Goal: Use online tool/utility: Utilize a website feature to perform a specific function

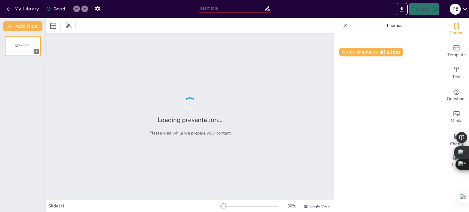
type input "Comprehensive Overview of Wave Analyzers and Their Functions"
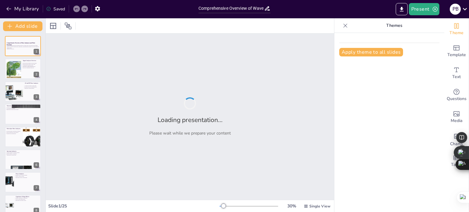
checkbox input "true"
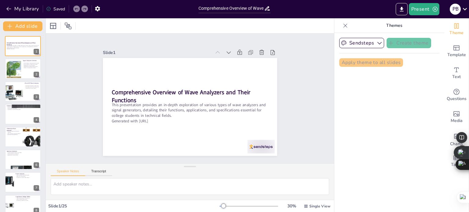
checkbox input "true"
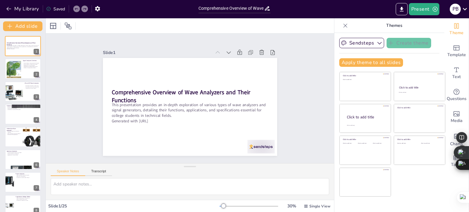
checkbox input "true"
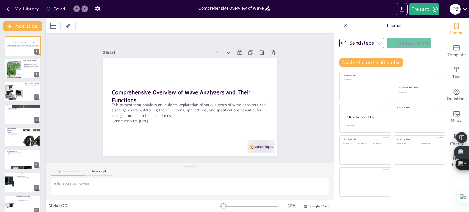
checkbox input "true"
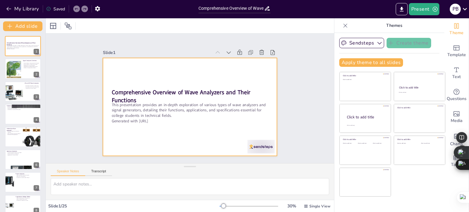
checkbox input "true"
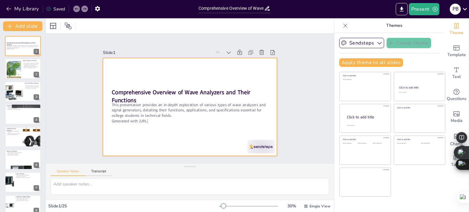
checkbox input "true"
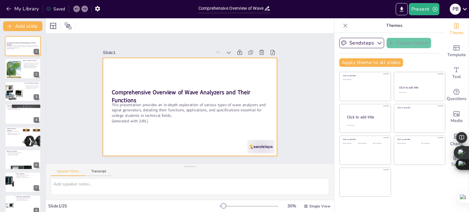
checkbox input "true"
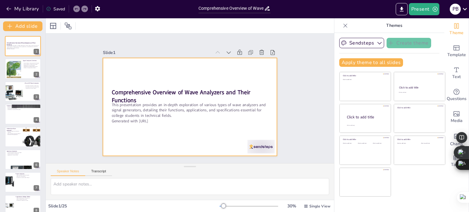
checkbox input "true"
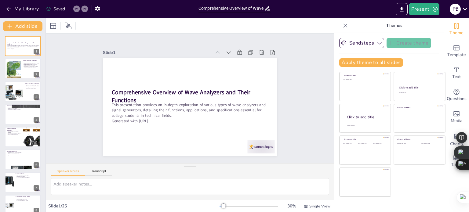
checkbox input "true"
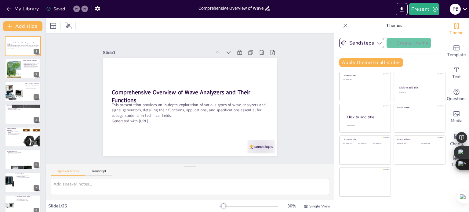
checkbox input "true"
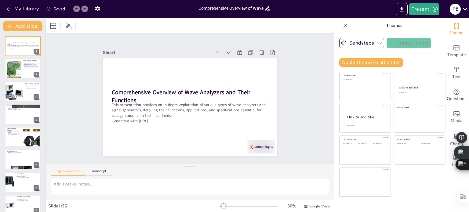
checkbox input "true"
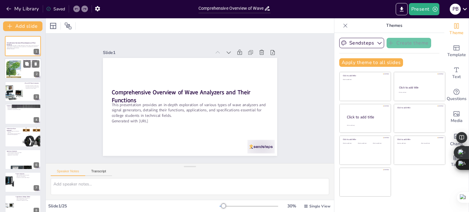
checkbox input "true"
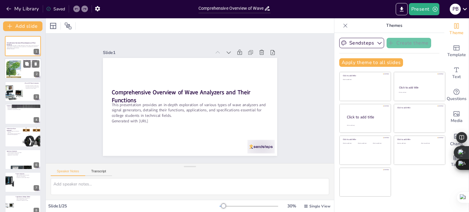
click at [12, 67] on div at bounding box center [13, 69] width 21 height 19
type textarea "Signal analyzers play a pivotal role in the assessment of electrical signals, e…"
checkbox input "true"
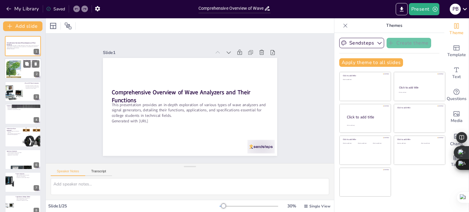
checkbox input "true"
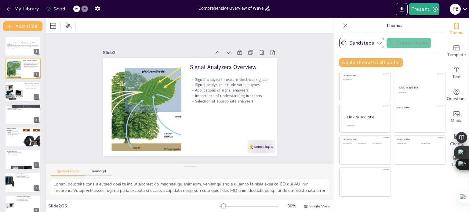
checkbox input "true"
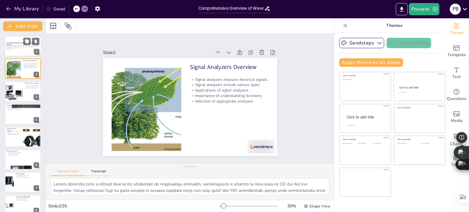
checkbox input "true"
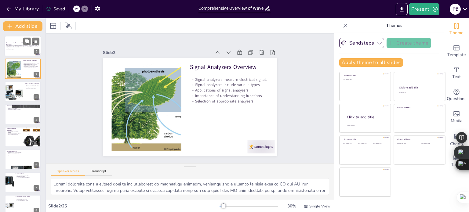
checkbox input "true"
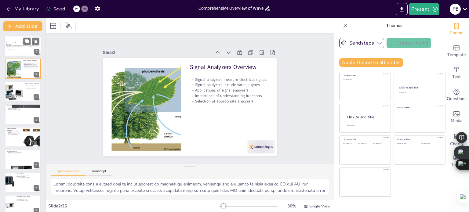
click at [12, 50] on div "This presentation provides an in-depth exploration of various types of wave ana…" at bounding box center [22, 47] width 33 height 5
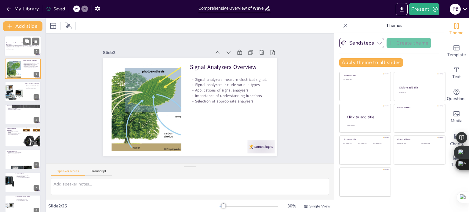
checkbox input "true"
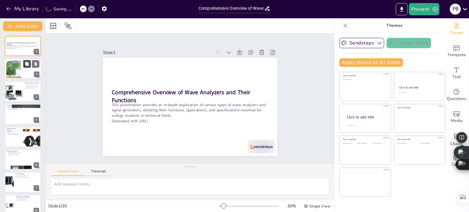
checkbox input "true"
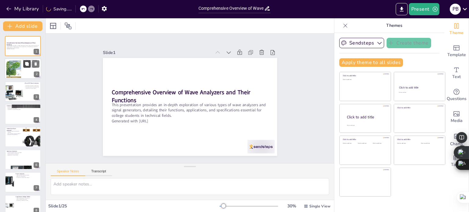
checkbox input "true"
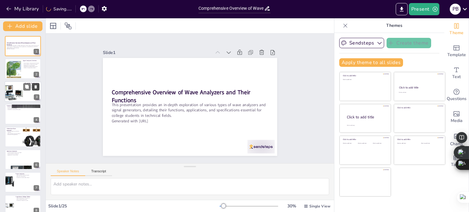
checkbox input "true"
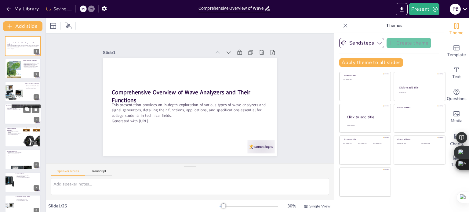
checkbox input "true"
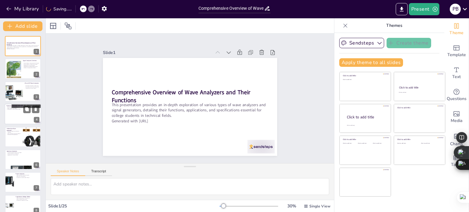
checkbox input "true"
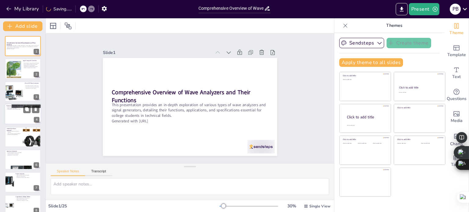
checkbox input "true"
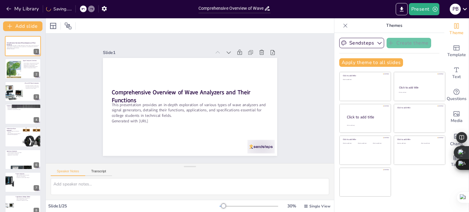
checkbox input "true"
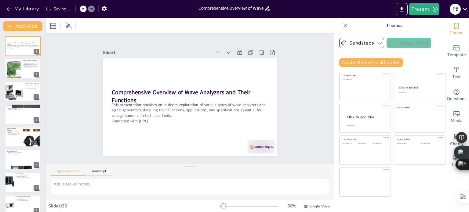
checkbox input "true"
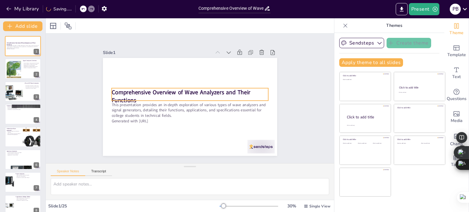
checkbox input "true"
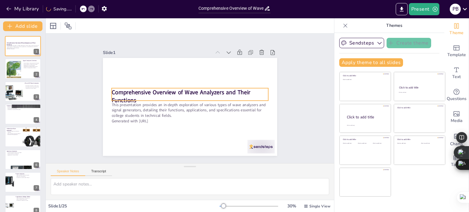
checkbox input "true"
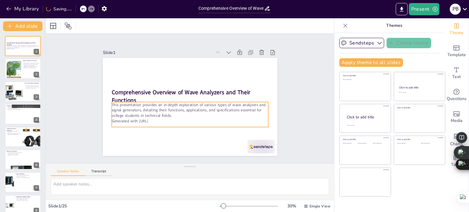
checkbox input "true"
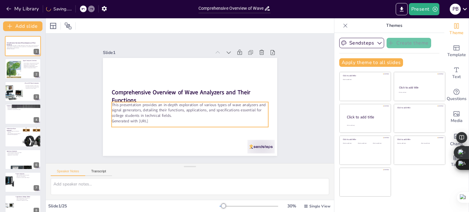
checkbox input "true"
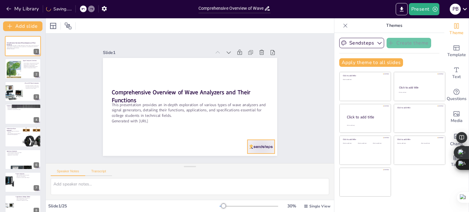
checkbox input "true"
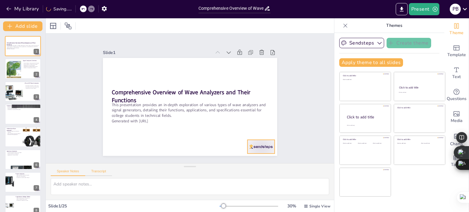
checkbox input "true"
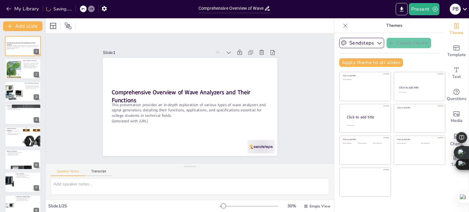
checkbox input "true"
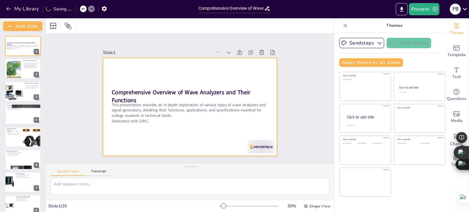
checkbox input "true"
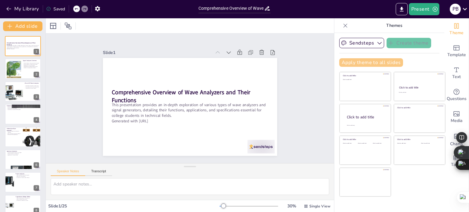
click at [351, 62] on button "Apply theme to all slides" at bounding box center [371, 62] width 64 height 9
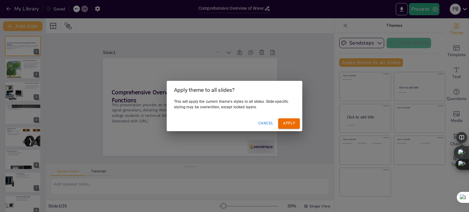
click at [288, 122] on button "Apply" at bounding box center [289, 123] width 22 height 10
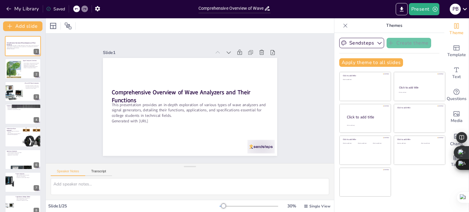
checkbox input "true"
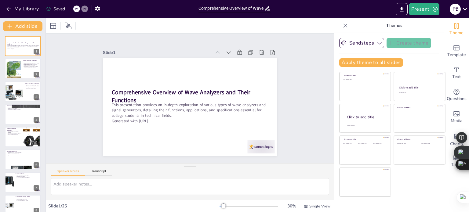
checkbox input "true"
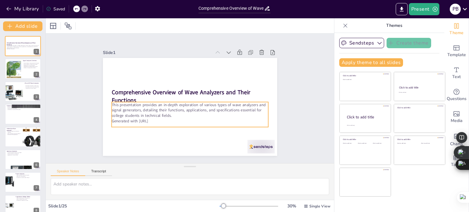
checkbox input "true"
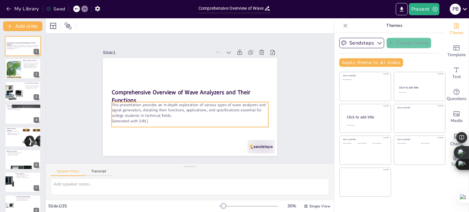
checkbox input "true"
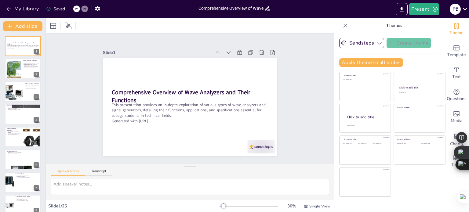
checkbox input "true"
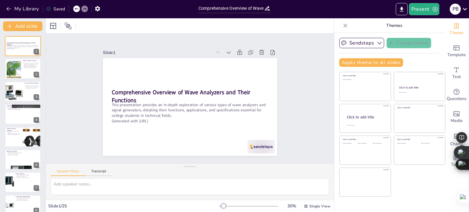
checkbox input "true"
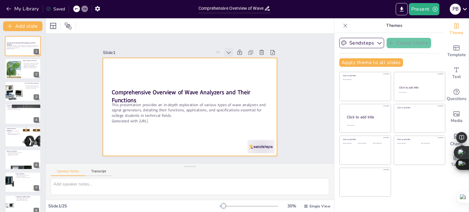
checkbox input "true"
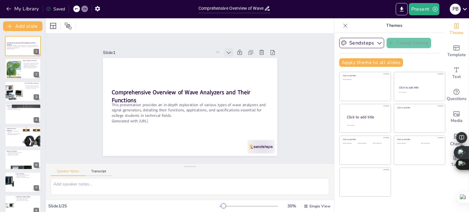
click at [230, 53] on icon at bounding box center [233, 56] width 7 height 7
click at [215, 49] on icon at bounding box center [218, 52] width 6 height 6
click at [242, 74] on icon at bounding box center [246, 78] width 8 height 8
click at [165, 148] on icon at bounding box center [161, 151] width 7 height 7
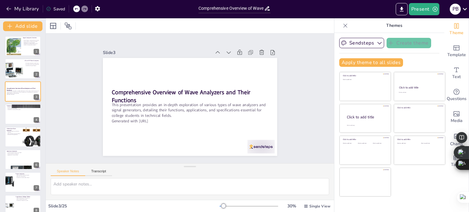
click at [245, 86] on icon at bounding box center [249, 90] width 9 height 9
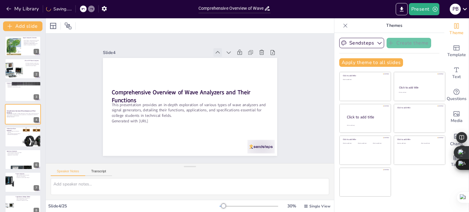
click at [220, 54] on icon at bounding box center [222, 55] width 4 height 3
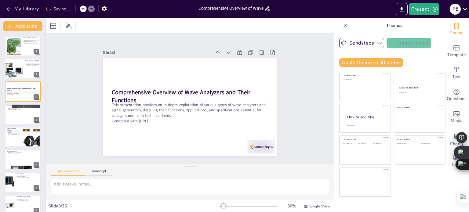
click at [220, 54] on icon at bounding box center [222, 55] width 4 height 3
click at [215, 51] on icon at bounding box center [217, 52] width 4 height 2
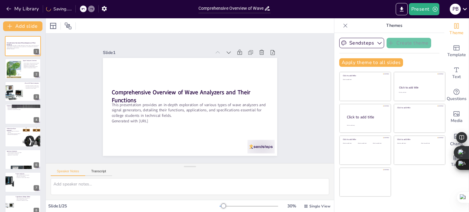
click at [239, 81] on icon at bounding box center [241, 83] width 5 height 5
click at [215, 51] on icon at bounding box center [217, 52] width 4 height 2
click at [220, 54] on icon at bounding box center [222, 55] width 4 height 3
click at [224, 58] on icon at bounding box center [226, 59] width 5 height 3
click at [83, 197] on div at bounding box center [190, 189] width 288 height 22
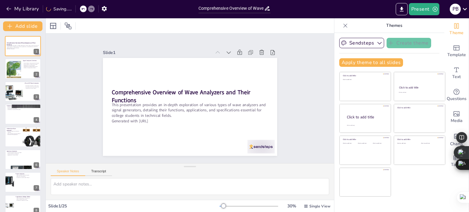
click at [77, 204] on div "Slide 1 / 25" at bounding box center [133, 206] width 171 height 6
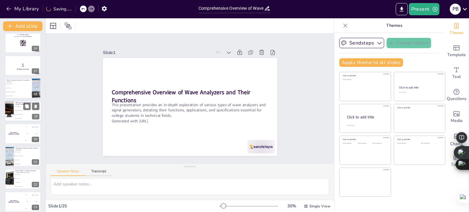
scroll to position [394, 0]
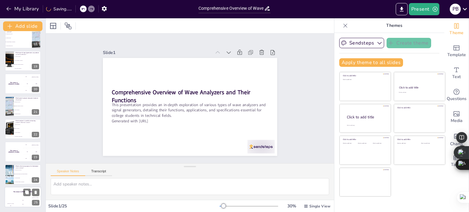
click at [22, 193] on h4 "The winner is [PERSON_NAME]" at bounding box center [23, 192] width 37 height 2
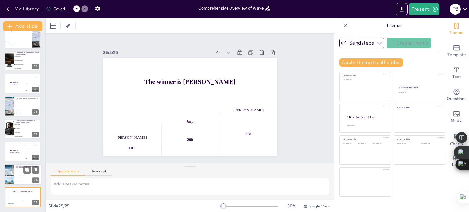
click at [21, 174] on span "To mix input signals with a reference frequency" at bounding box center [28, 174] width 26 height 1
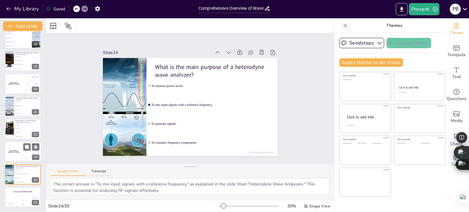
click at [7, 157] on div "The winner is [PERSON_NAME]" at bounding box center [14, 152] width 18 height 21
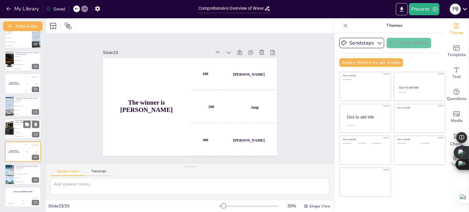
click at [16, 129] on li "Power Analyzers" at bounding box center [27, 129] width 27 height 4
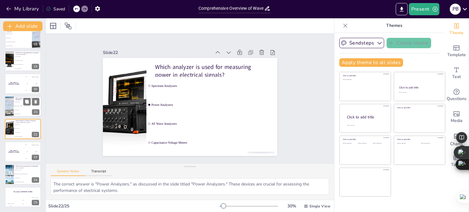
click at [16, 105] on li "Harmonic Distortion Analyzers" at bounding box center [27, 106] width 27 height 4
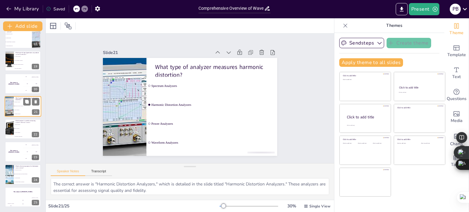
scroll to position [378, 0]
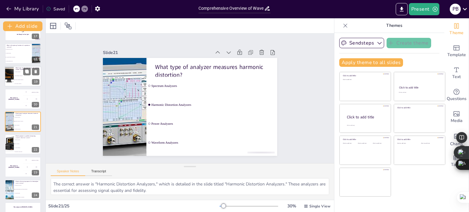
click at [20, 70] on li "AF Signal Generators" at bounding box center [27, 72] width 27 height 4
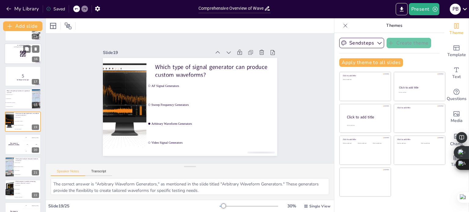
click at [15, 53] on div at bounding box center [23, 53] width 37 height 21
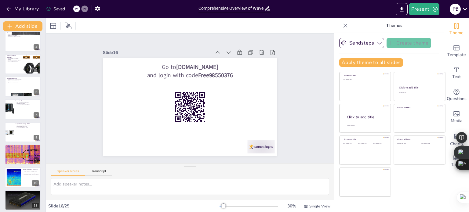
scroll to position [0, 0]
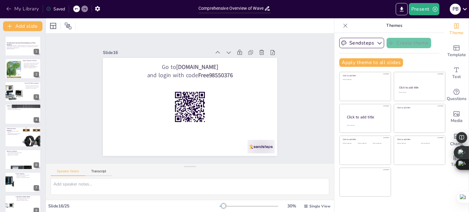
click at [8, 9] on icon "button" at bounding box center [8, 9] width 5 height 4
